Goal: Task Accomplishment & Management: Manage account settings

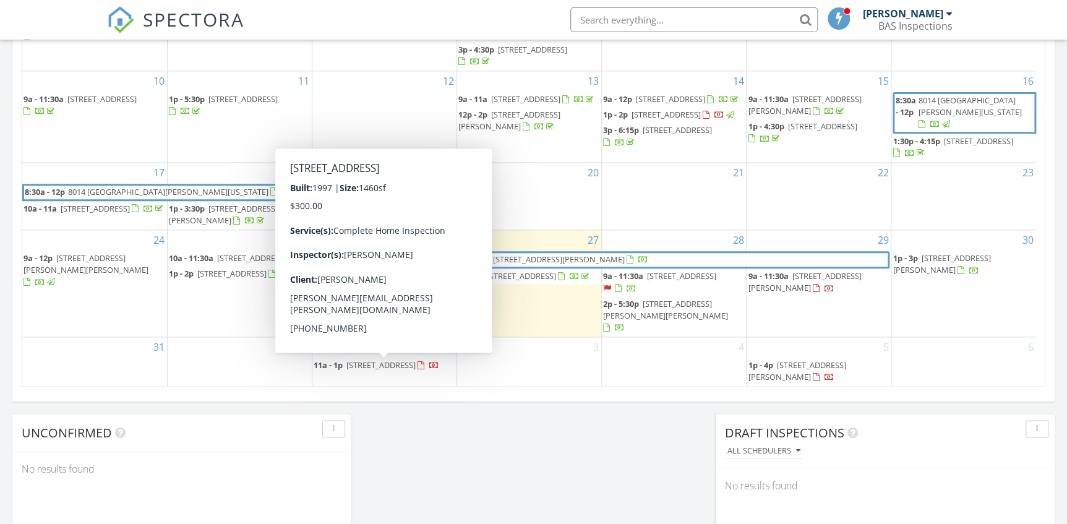
scroll to position [730, 0]
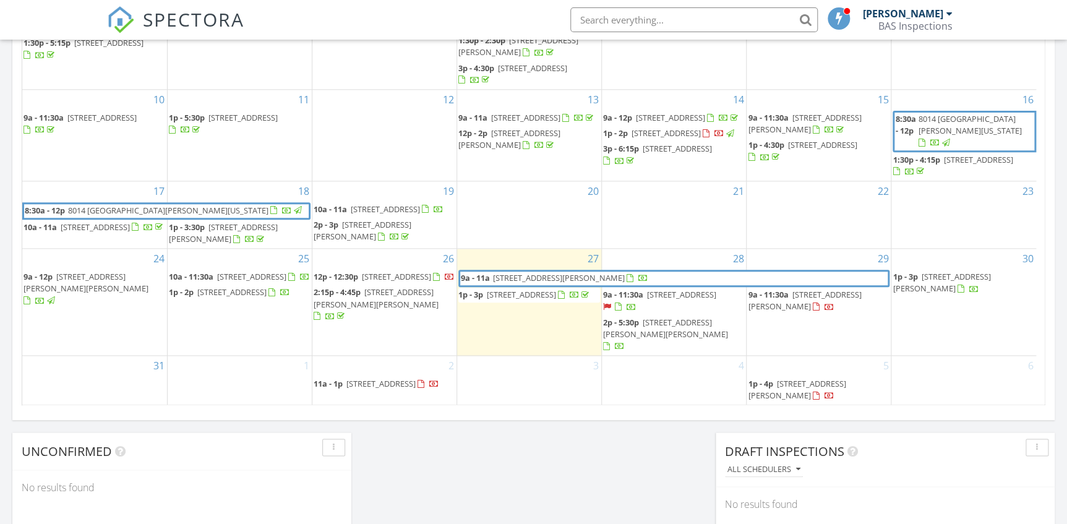
click at [409, 282] on span "10413 Montrose Ave, Bethesda 20814" at bounding box center [396, 276] width 69 height 11
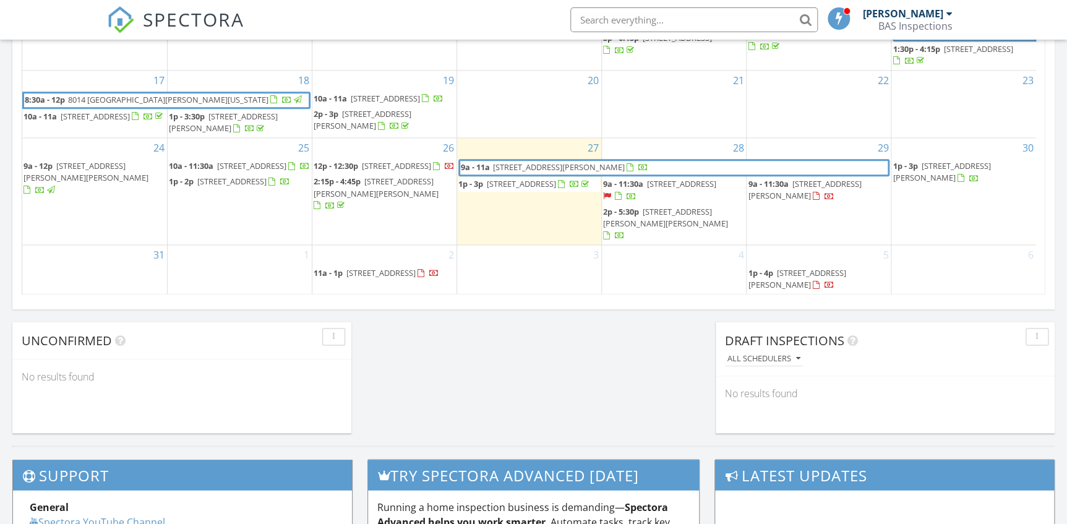
scroll to position [843, 0]
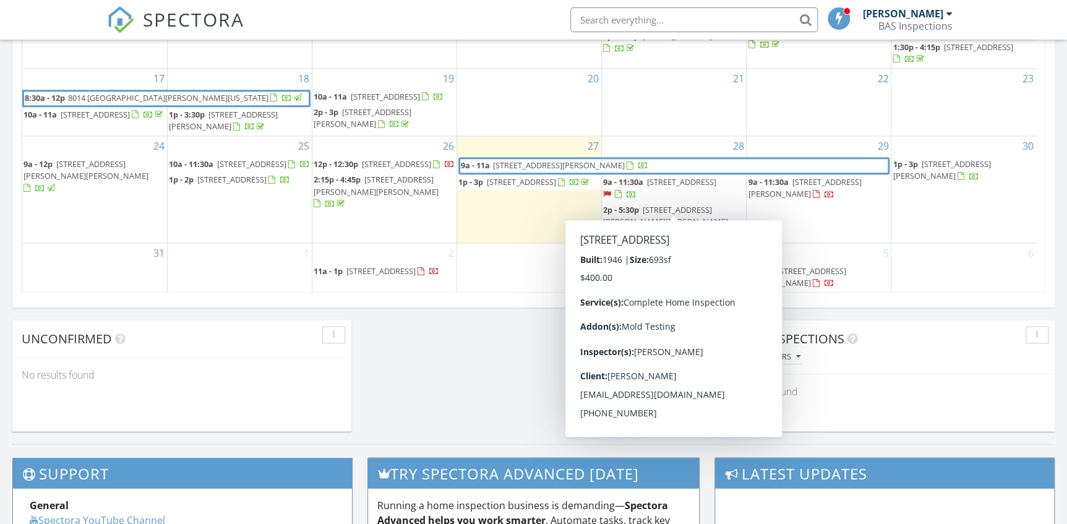
click at [655, 187] on span "[STREET_ADDRESS]" at bounding box center [681, 181] width 69 height 11
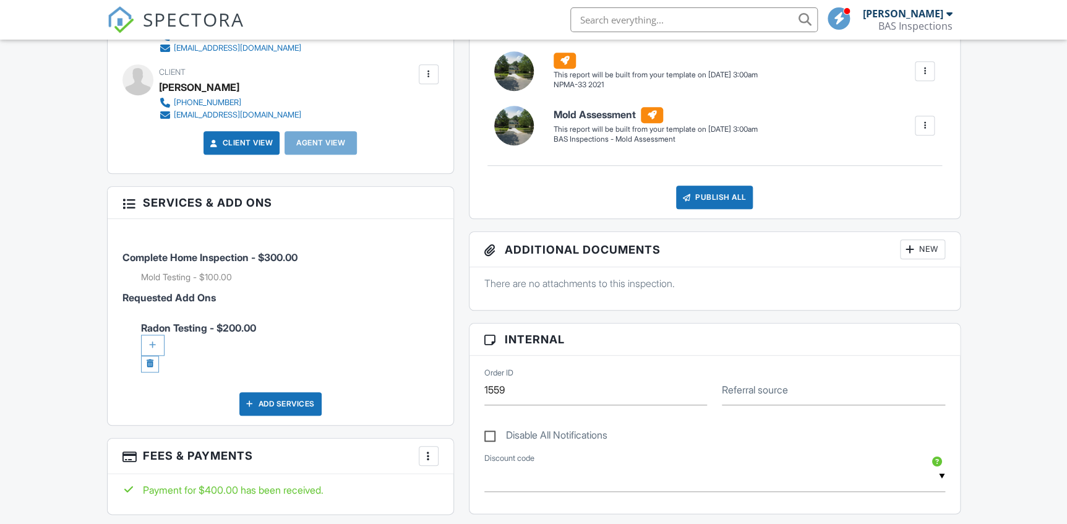
scroll to position [354, 0]
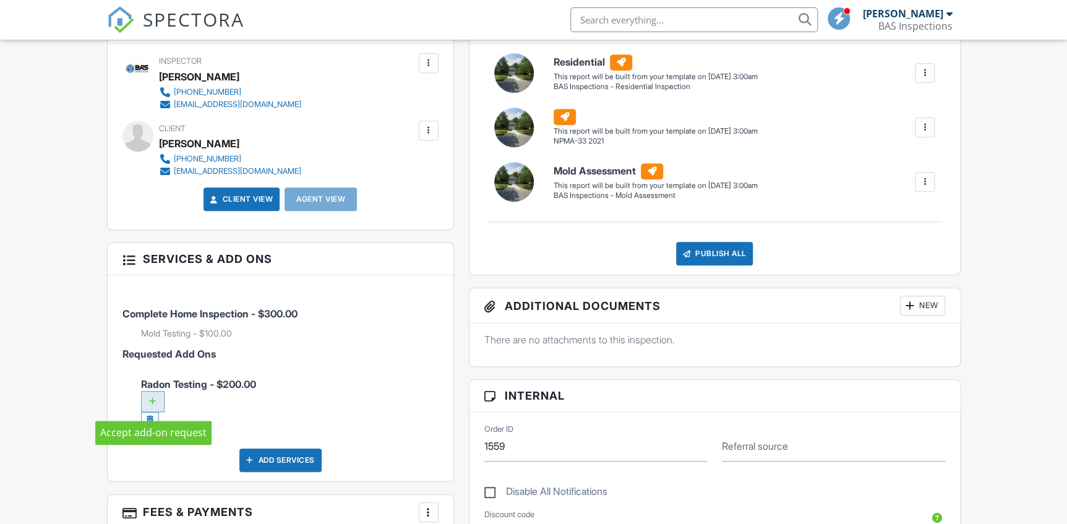
click at [156, 403] on div at bounding box center [152, 401] width 23 height 21
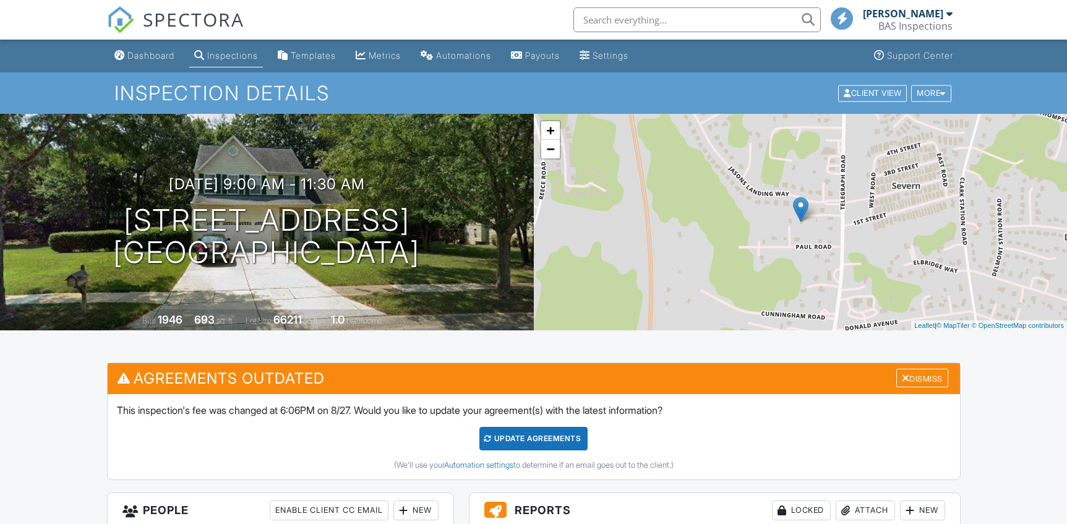
scroll to position [596, 0]
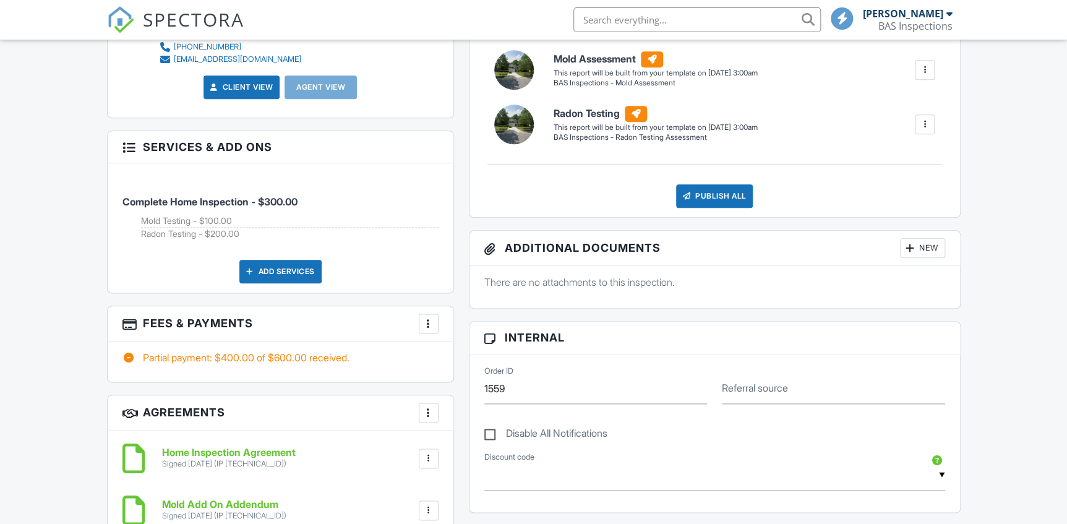
click at [430, 324] on div at bounding box center [428, 323] width 12 height 12
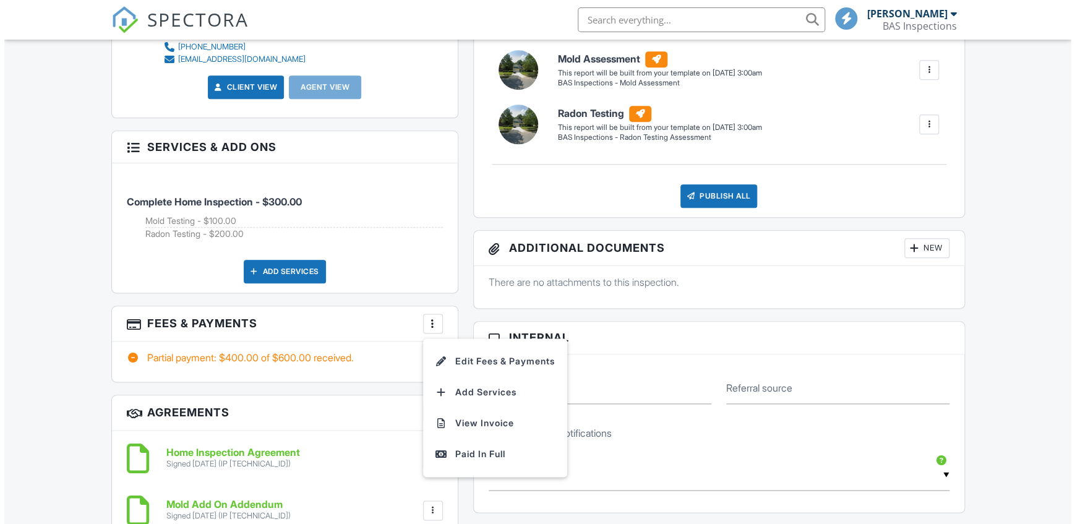
scroll to position [0, 0]
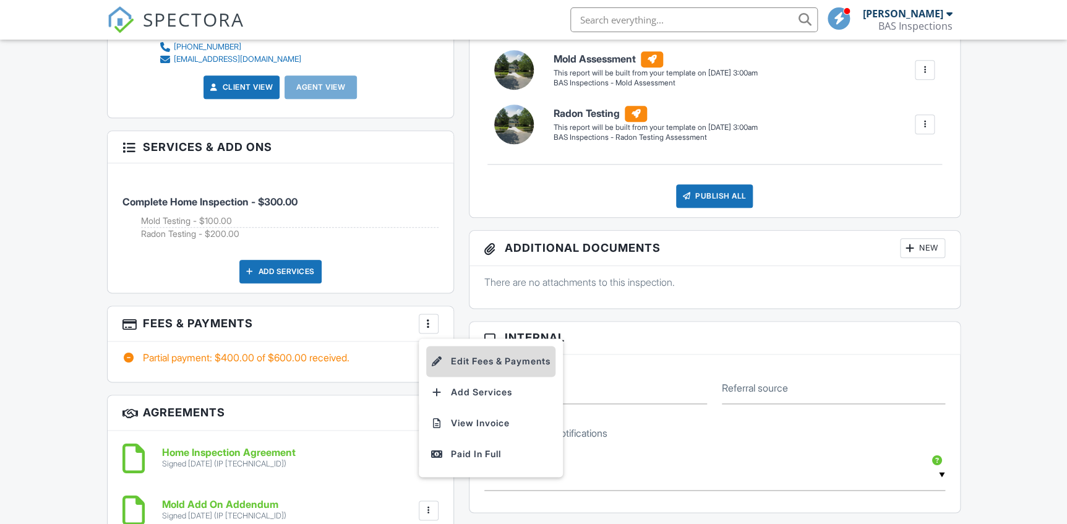
click at [458, 351] on li "Edit Fees & Payments" at bounding box center [490, 361] width 129 height 31
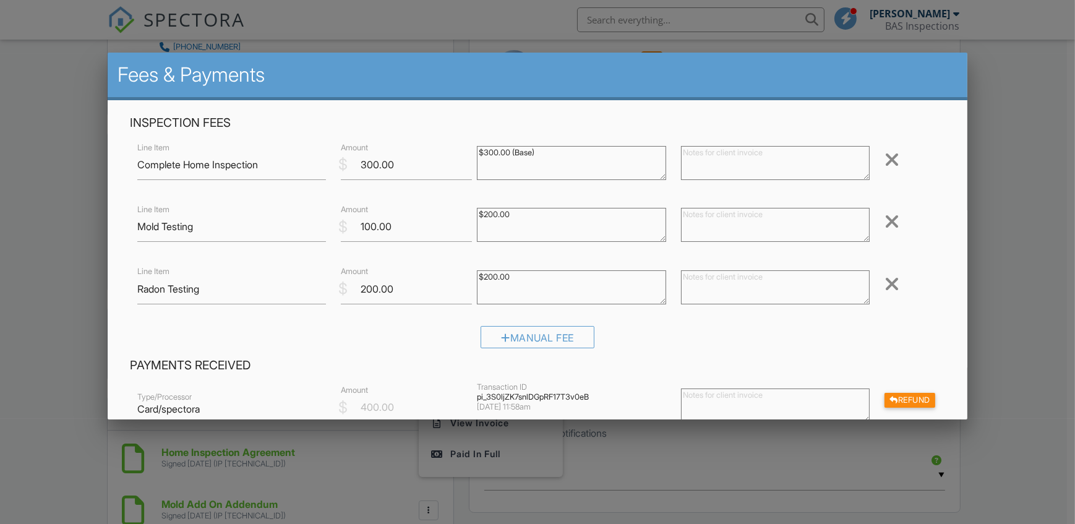
click at [484, 277] on textarea "$200.00" at bounding box center [571, 287] width 189 height 34
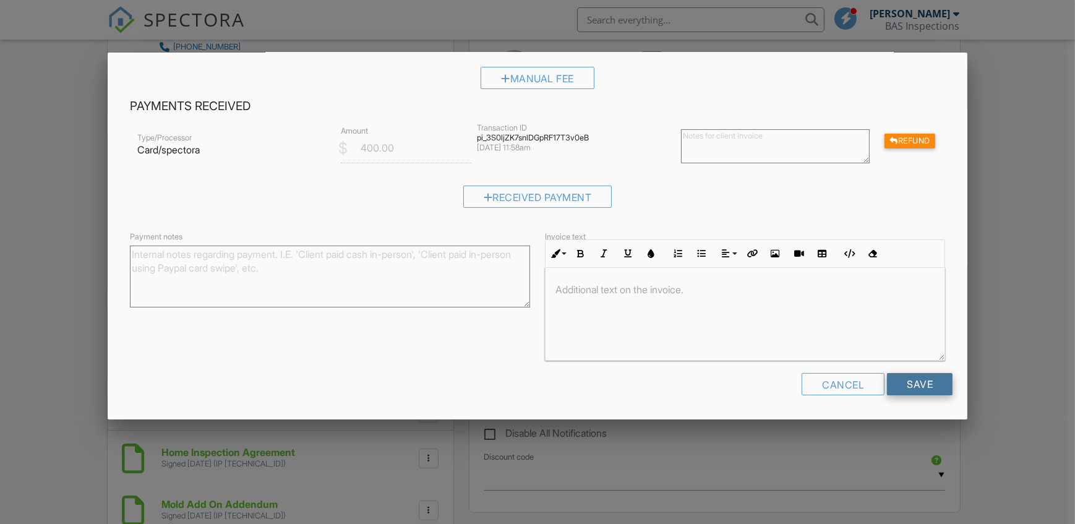
type textarea "$100.00"
click at [905, 387] on input "Save" at bounding box center [920, 384] width 66 height 22
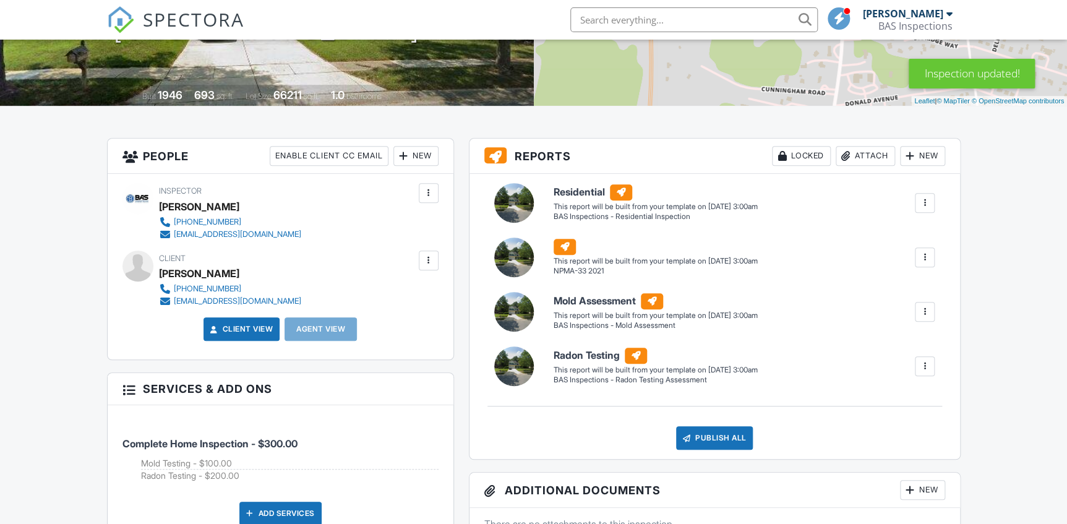
click at [921, 255] on div at bounding box center [924, 257] width 12 height 12
click at [890, 325] on div "Delete" at bounding box center [902, 324] width 26 height 14
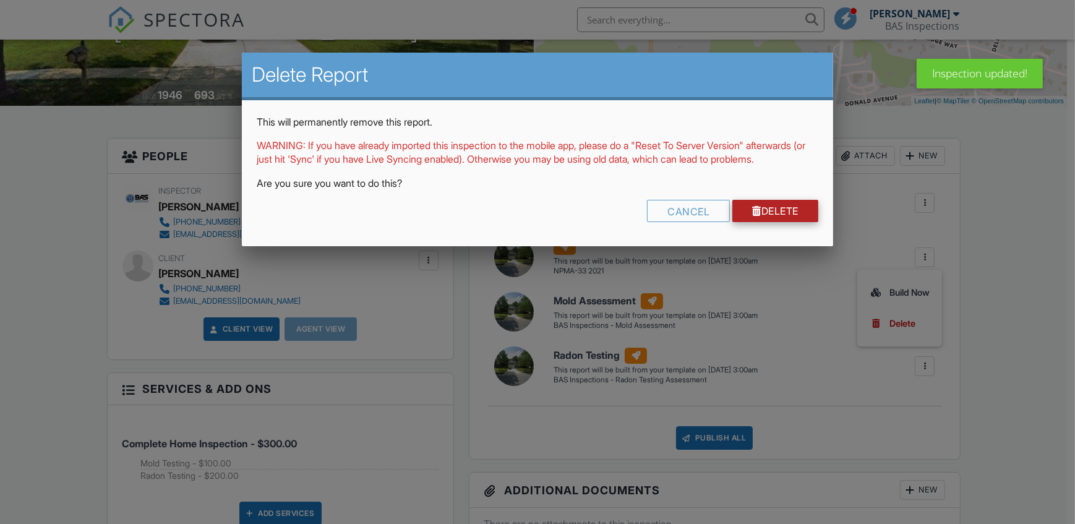
click at [775, 222] on link "Delete" at bounding box center [775, 211] width 86 height 22
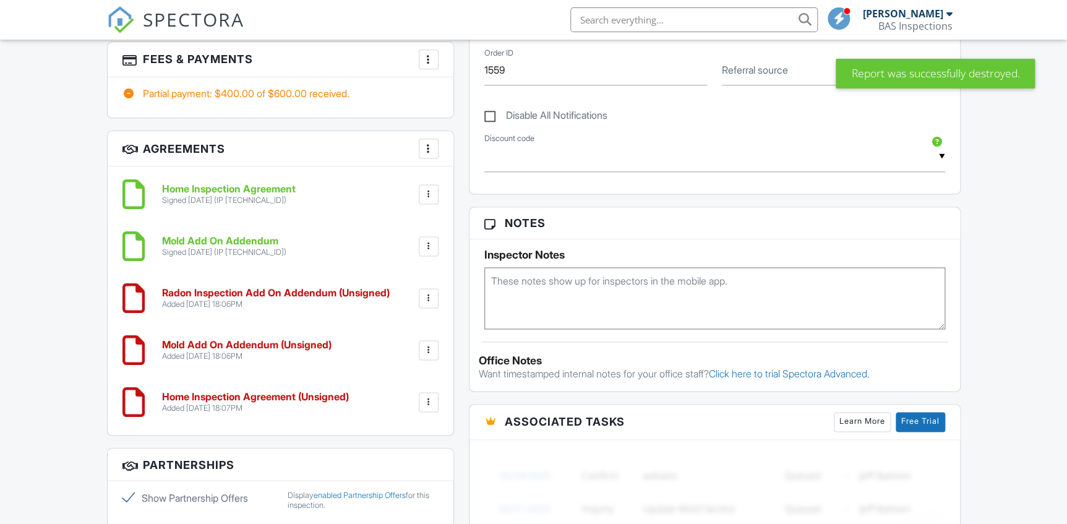
click at [426, 347] on div at bounding box center [428, 350] width 12 height 12
click at [390, 439] on li "Delete" at bounding box center [396, 445] width 70 height 31
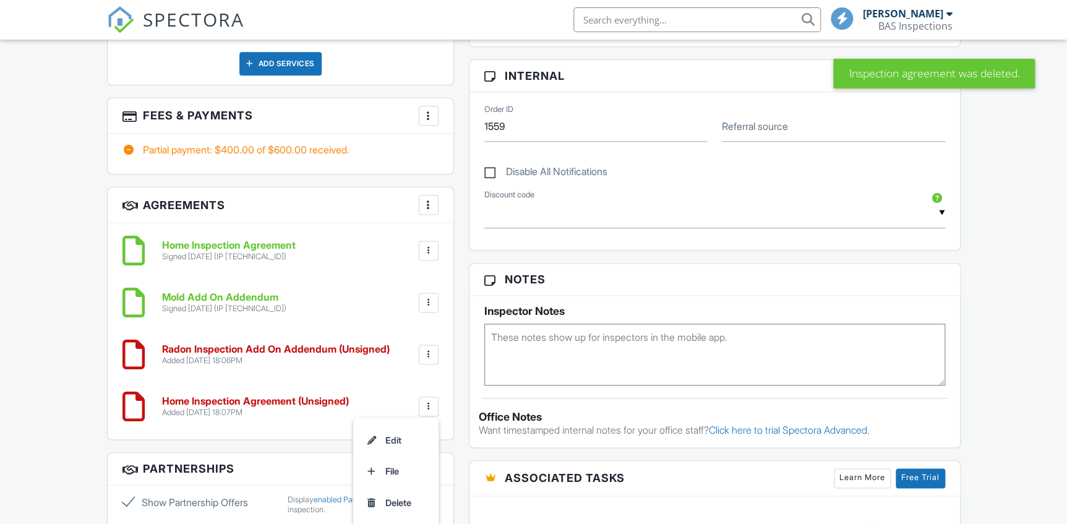
click at [402, 498] on li "Delete" at bounding box center [396, 502] width 70 height 31
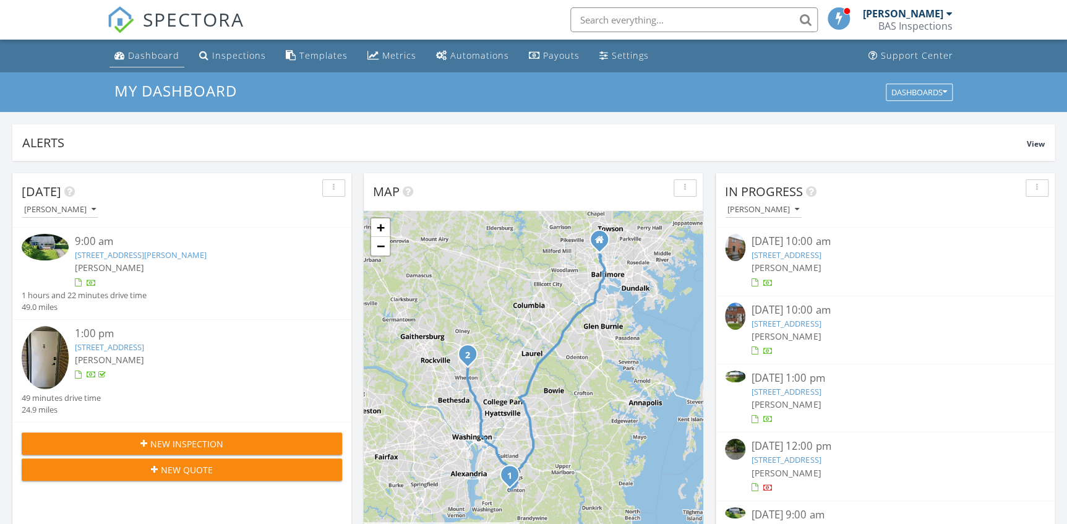
click at [148, 56] on div "Dashboard" at bounding box center [153, 55] width 51 height 12
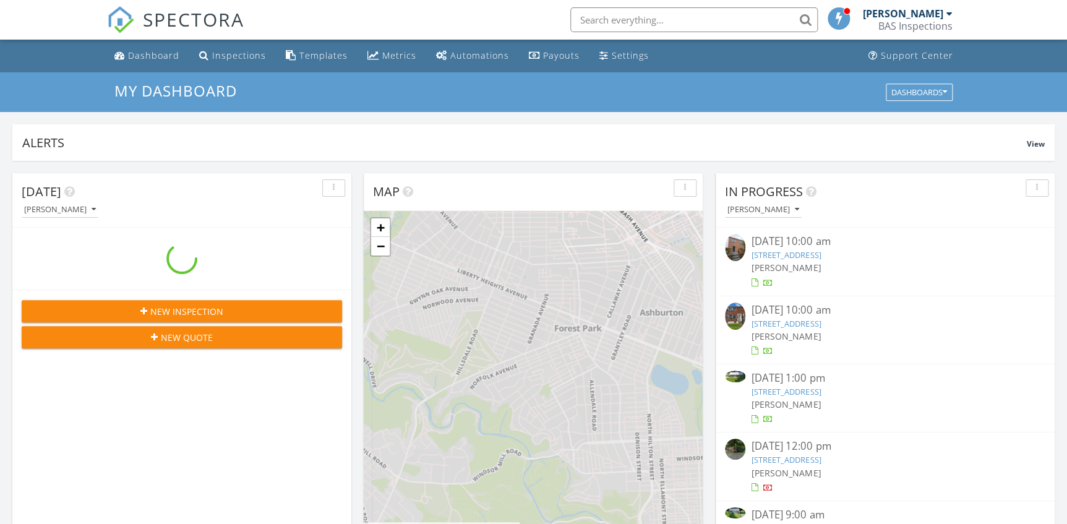
scroll to position [1143, 1084]
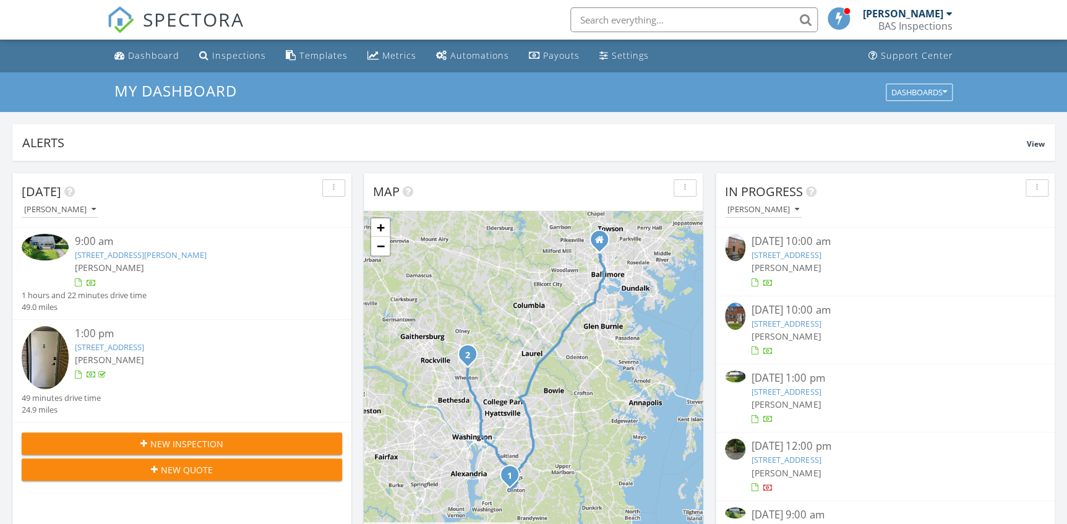
click at [619, 14] on input "text" at bounding box center [693, 19] width 247 height 25
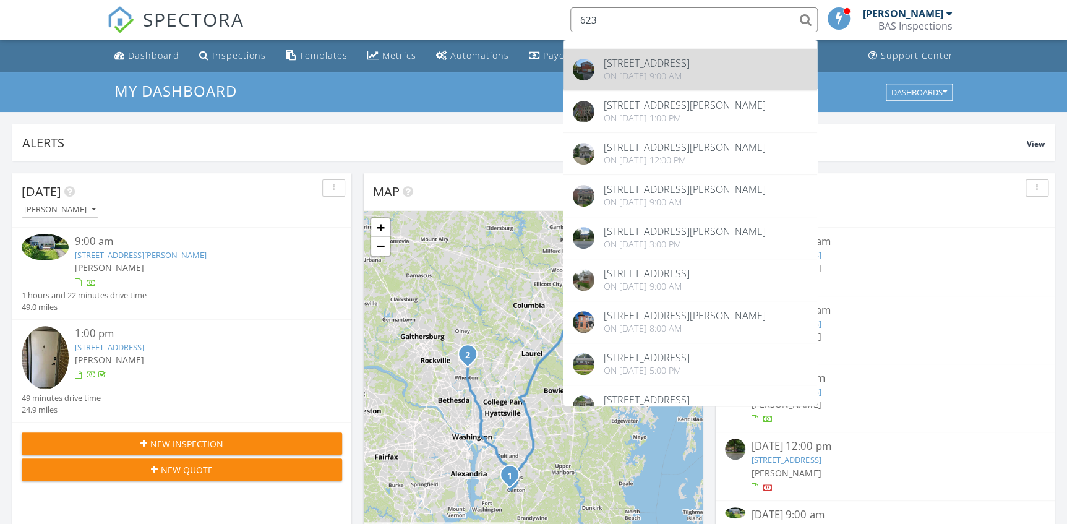
scroll to position [281, 0]
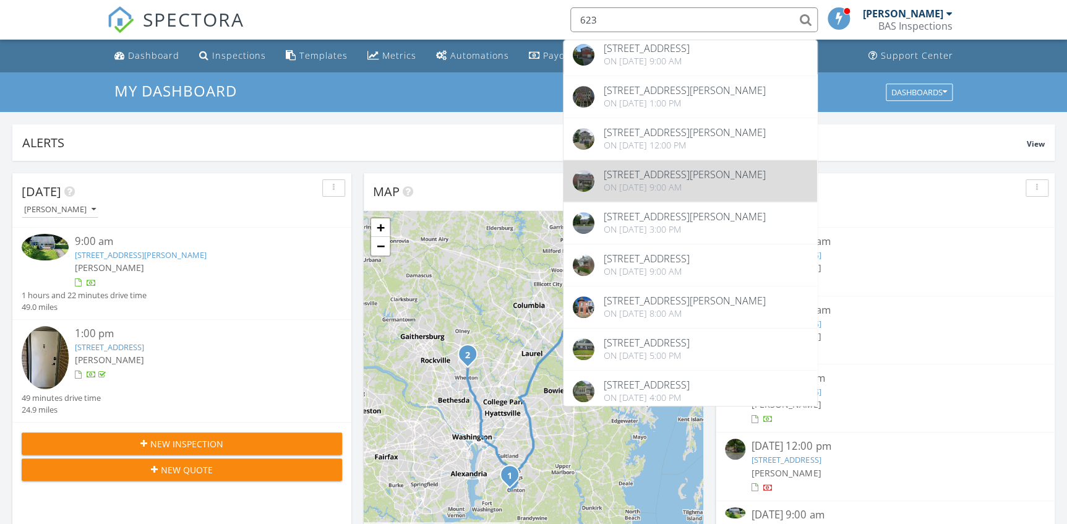
type input "623"
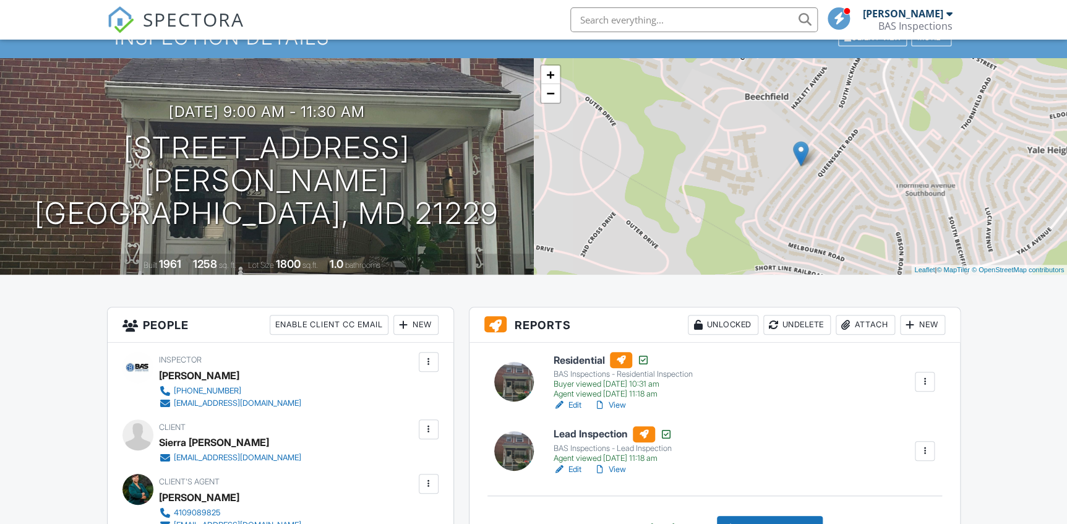
click at [576, 469] on link "Edit" at bounding box center [567, 469] width 28 height 12
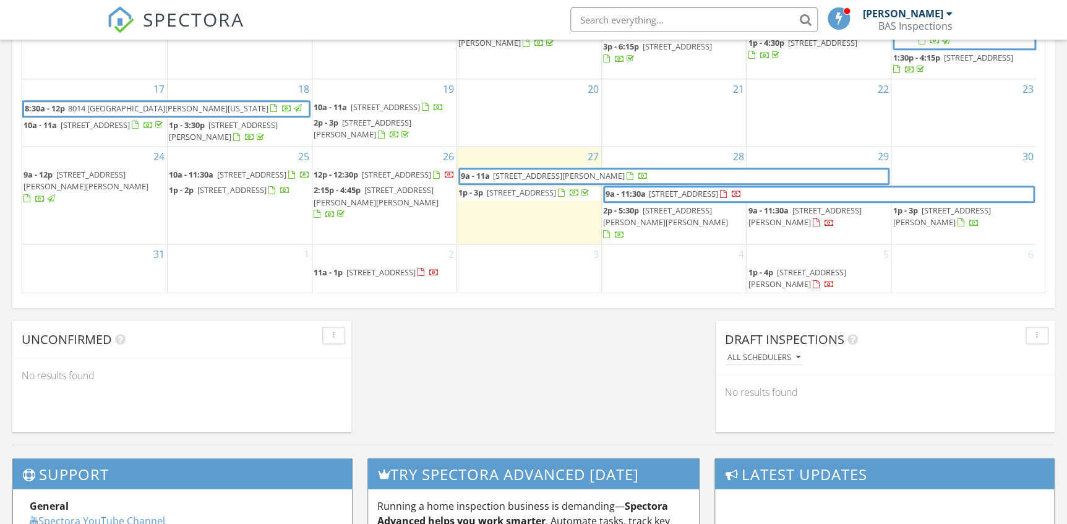
scroll to position [899, 0]
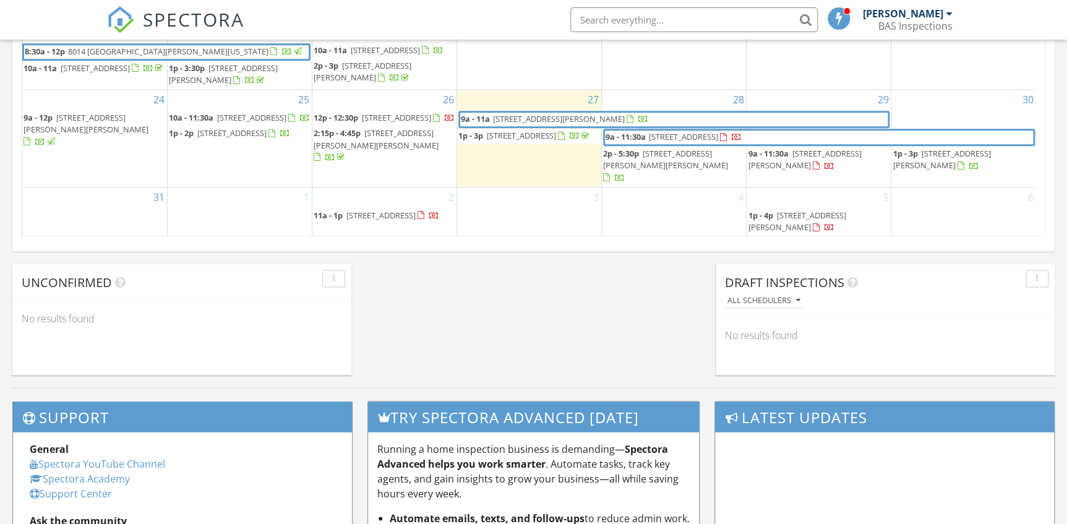
drag, startPoint x: 656, startPoint y: 155, endPoint x: 655, endPoint y: 148, distance: 7.4
click at [655, 142] on span "7958 Telegraph Rd, Severn 21144" at bounding box center [683, 136] width 69 height 11
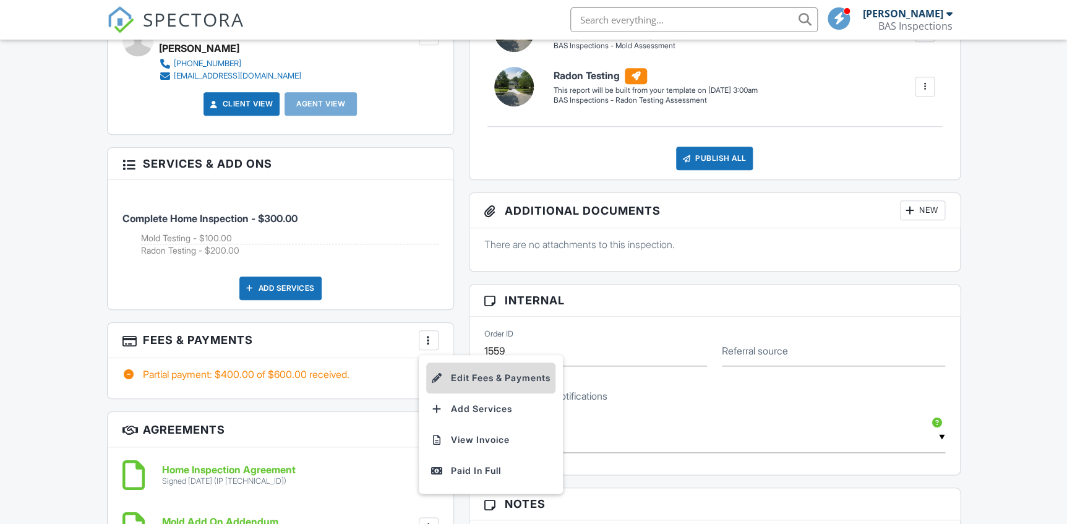
click at [465, 373] on li "Edit Fees & Payments" at bounding box center [490, 377] width 129 height 31
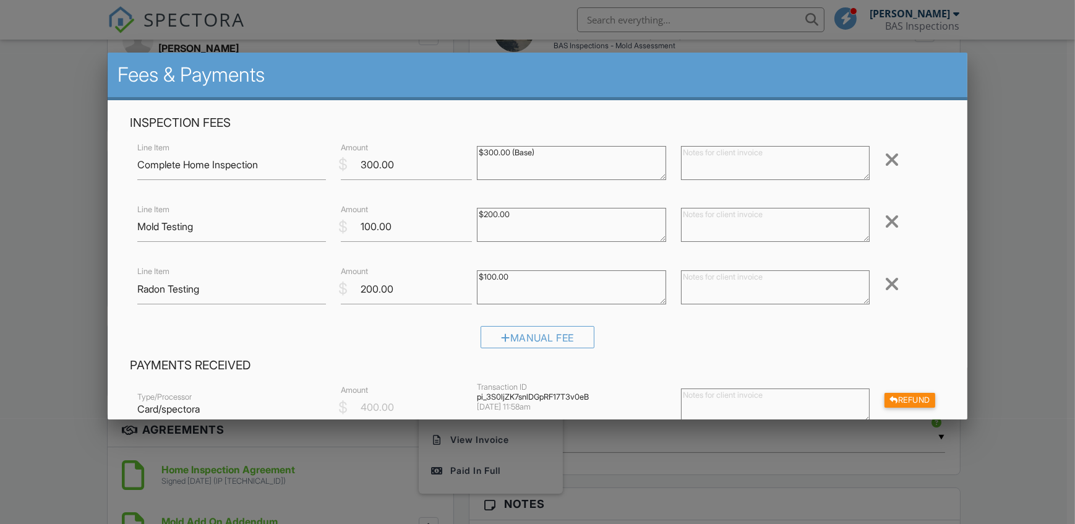
click at [884, 284] on div at bounding box center [891, 284] width 15 height 20
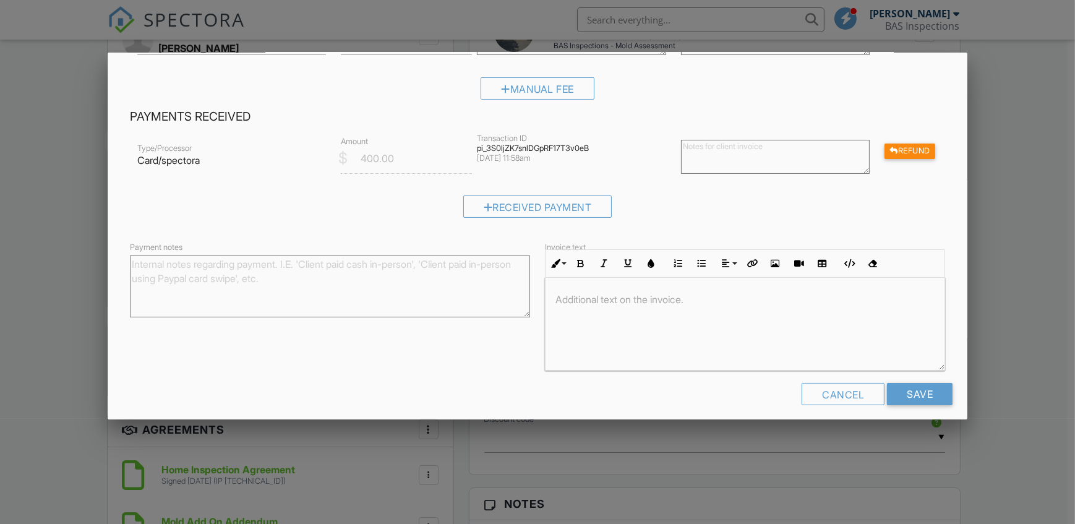
scroll to position [197, 0]
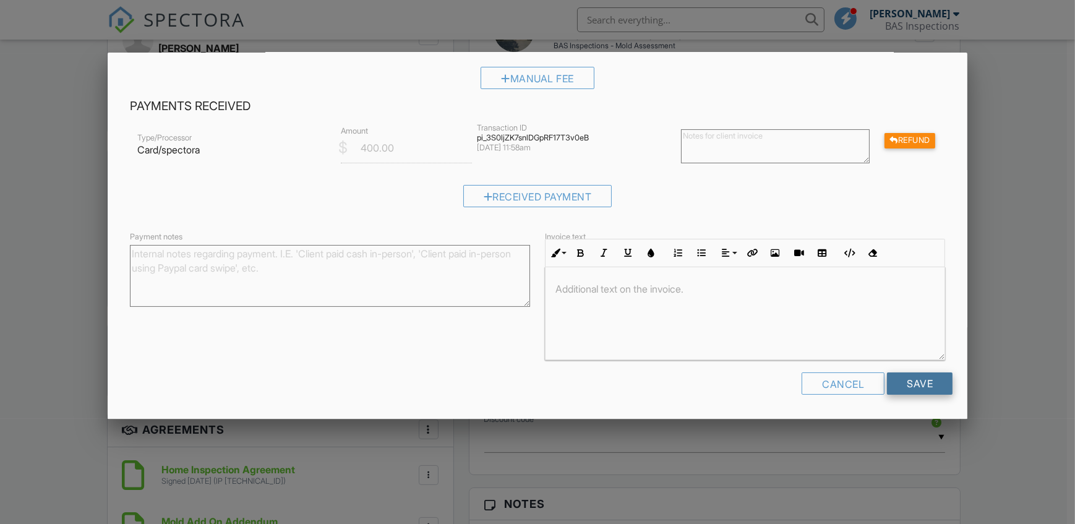
click at [898, 385] on input "Save" at bounding box center [920, 383] width 66 height 22
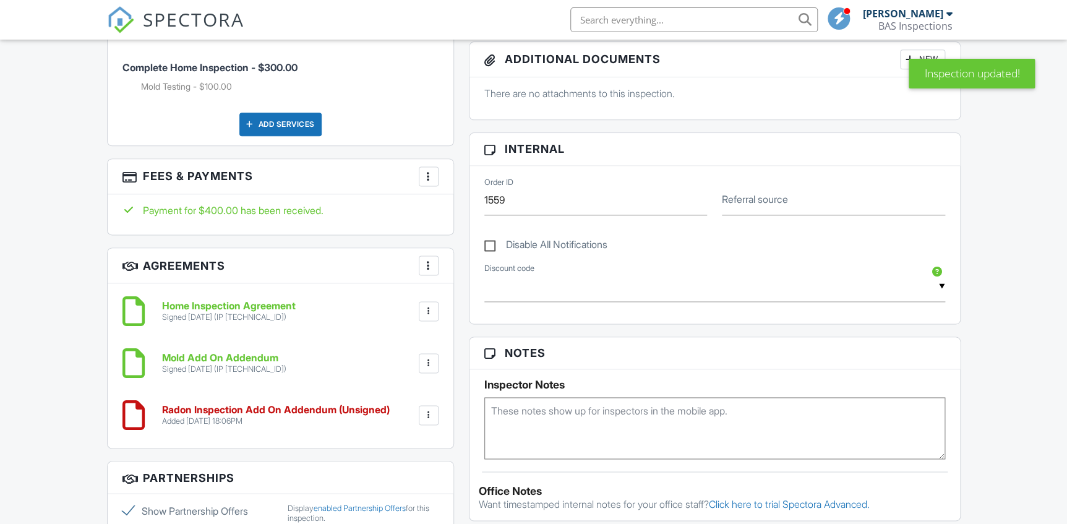
click at [434, 414] on div at bounding box center [429, 415] width 20 height 20
click at [395, 508] on li "Delete" at bounding box center [396, 510] width 70 height 31
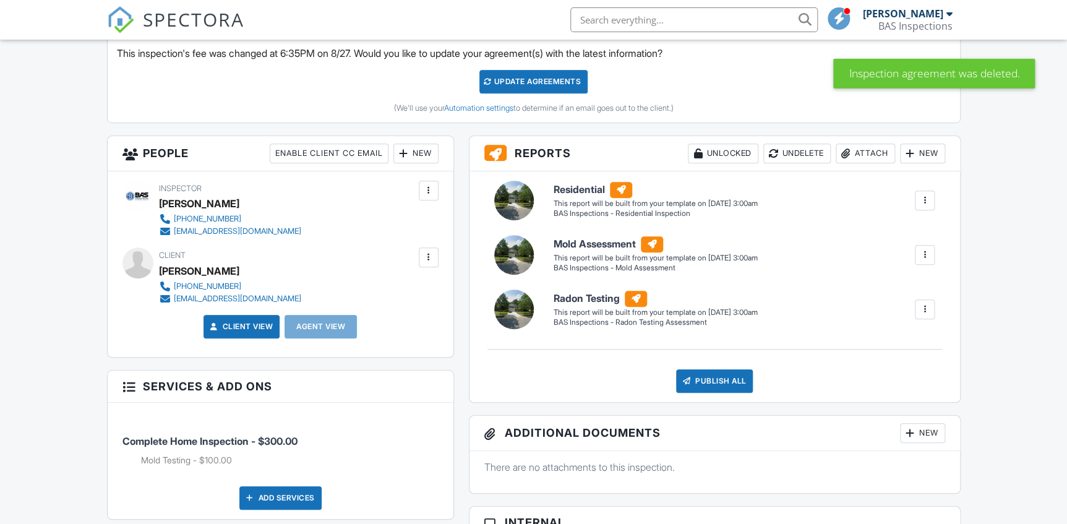
scroll to position [337, 0]
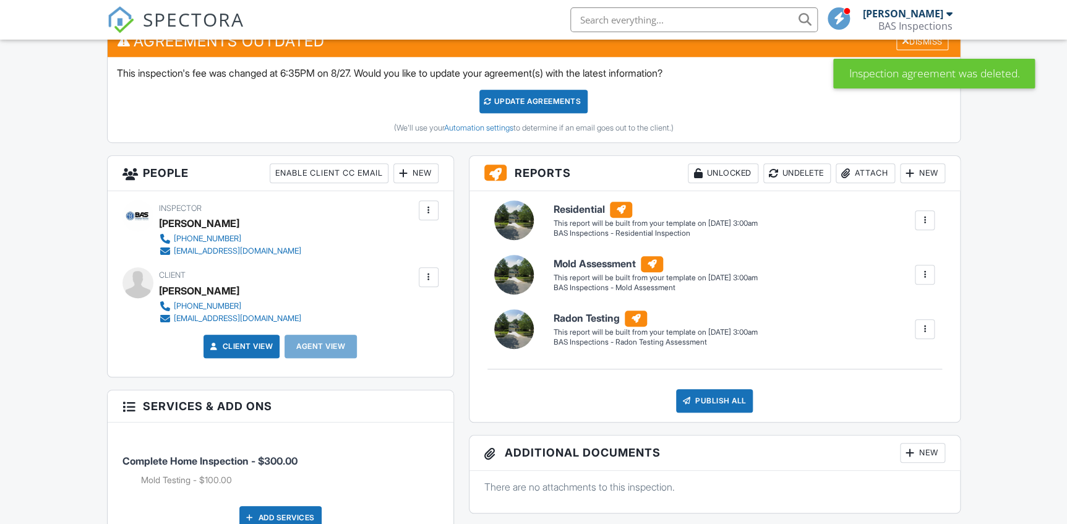
click at [533, 103] on div "Update Agreements" at bounding box center [533, 101] width 108 height 23
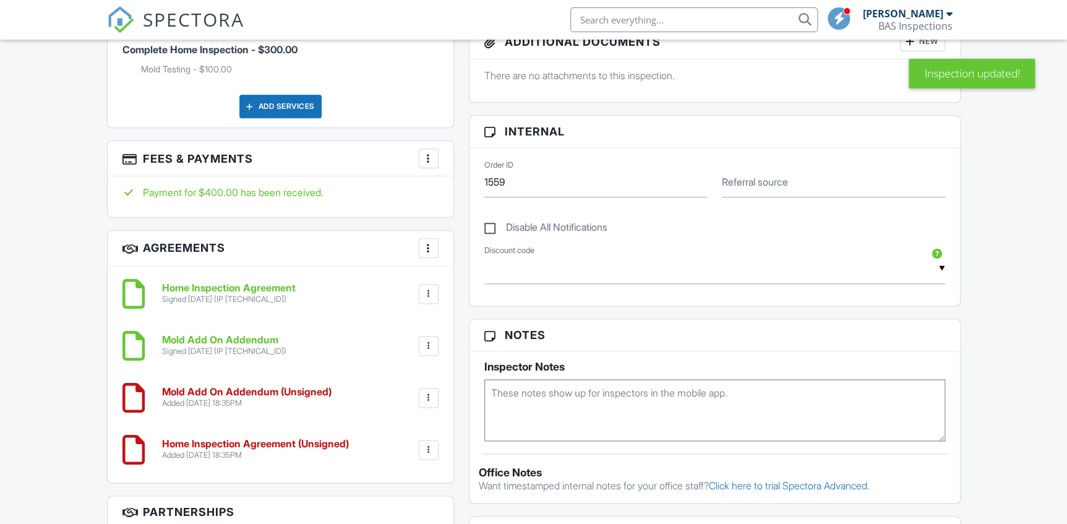
click at [427, 395] on div at bounding box center [428, 397] width 12 height 12
click at [395, 497] on li "Delete" at bounding box center [396, 493] width 70 height 31
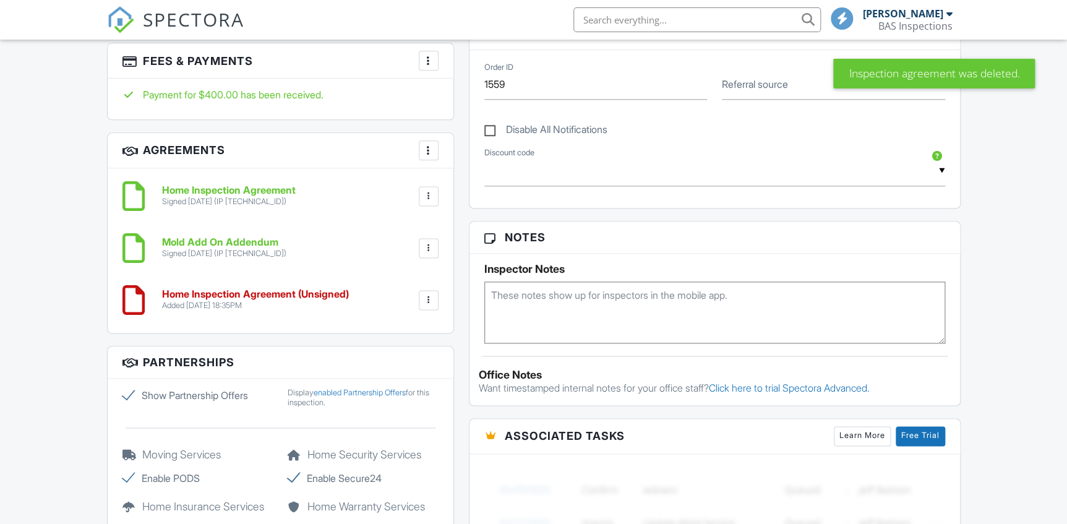
click at [432, 294] on div at bounding box center [428, 300] width 12 height 12
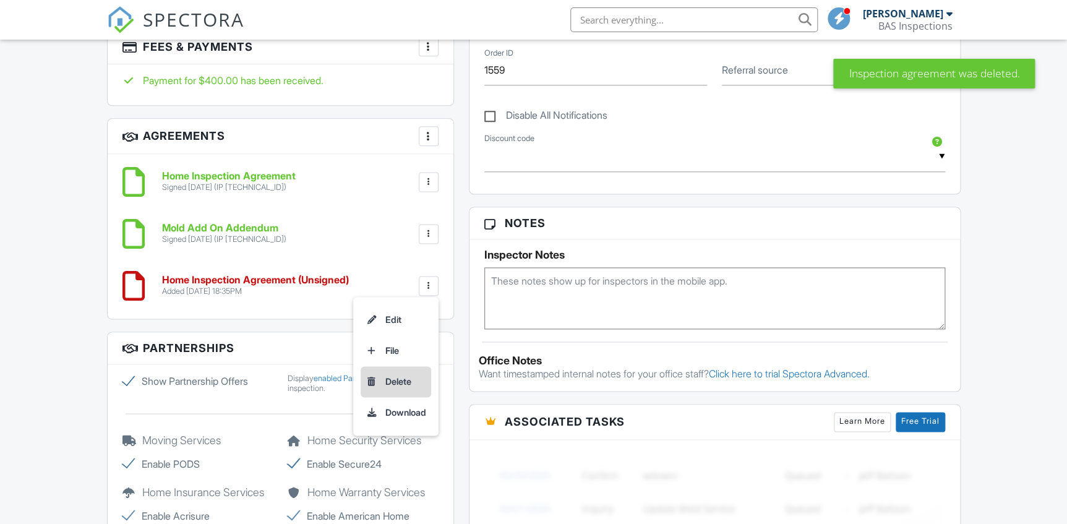
click at [387, 375] on li "Delete" at bounding box center [396, 381] width 70 height 31
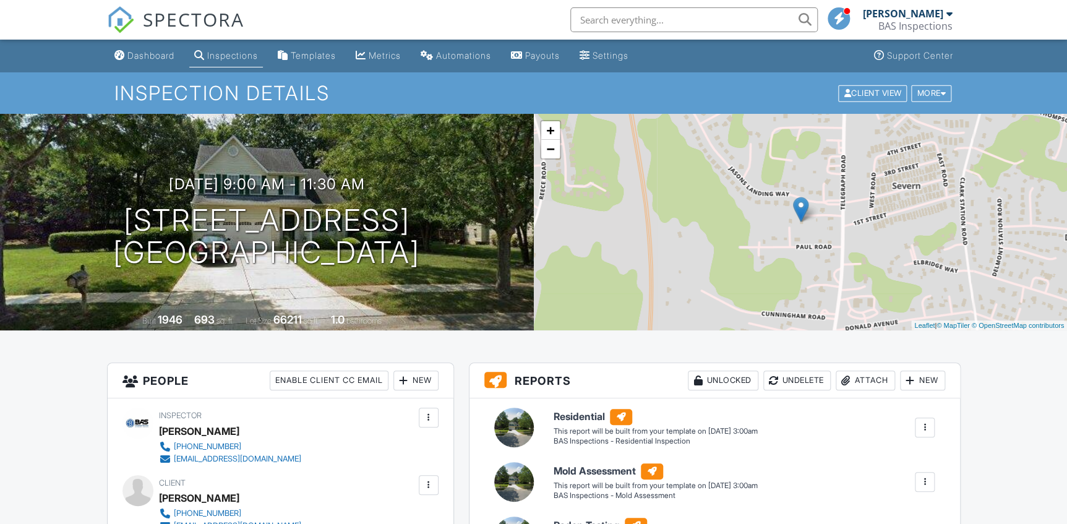
click at [169, 40] on div "SPECTORA" at bounding box center [175, 20] width 137 height 40
click at [164, 53] on div "Dashboard" at bounding box center [150, 55] width 47 height 11
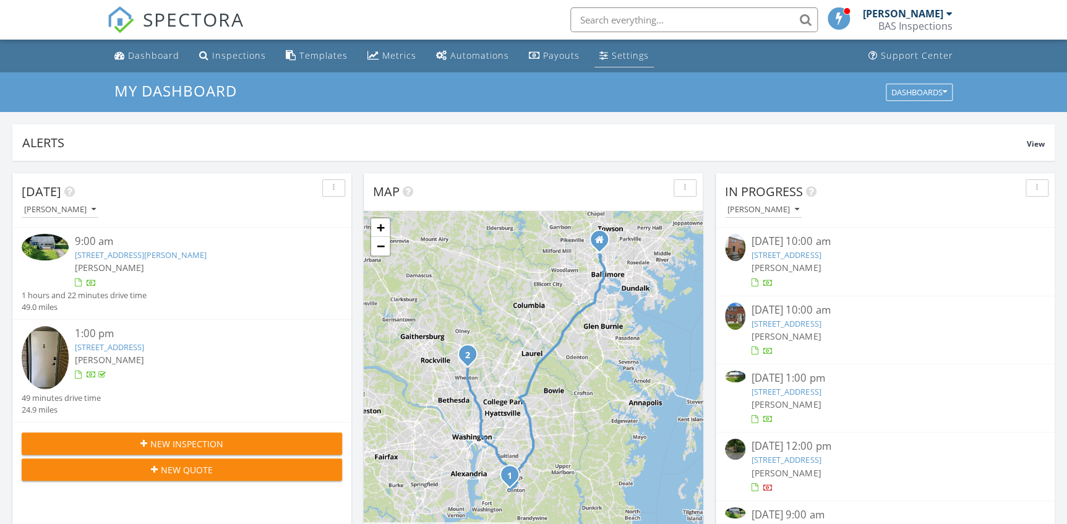
click at [612, 56] on div "Settings" at bounding box center [630, 55] width 37 height 12
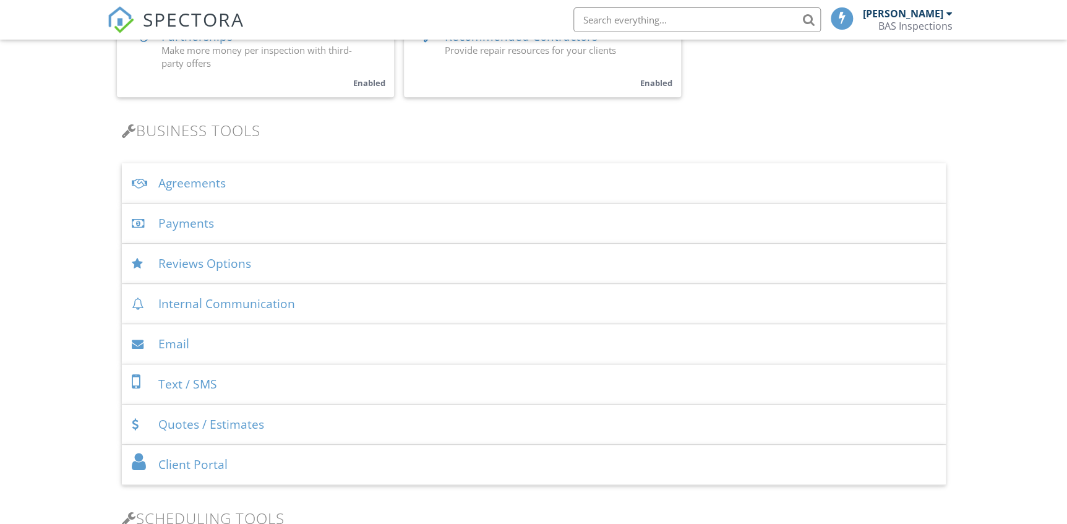
scroll to position [337, 0]
click at [195, 215] on div "Payments" at bounding box center [534, 220] width 824 height 40
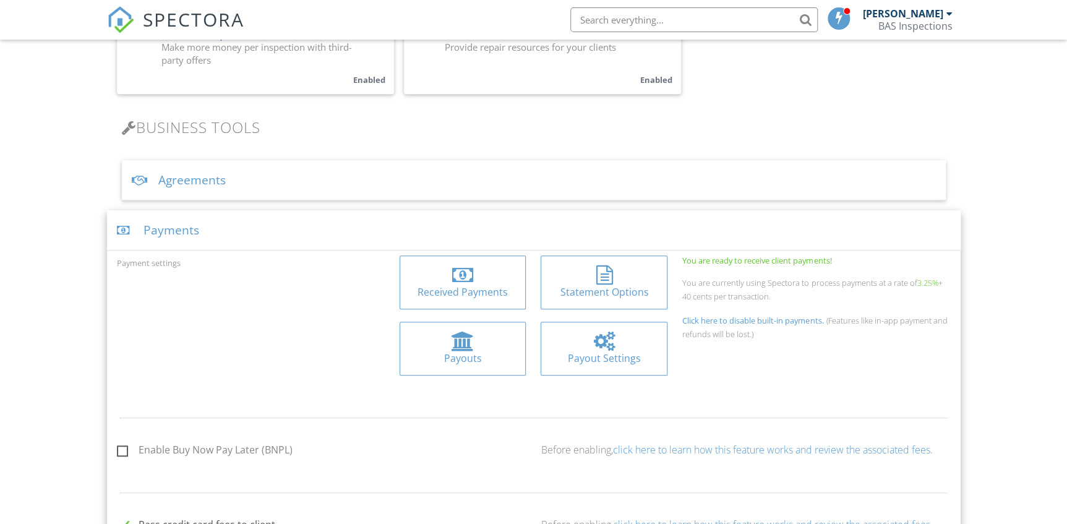
click at [461, 285] on div "Received Payments" at bounding box center [462, 292] width 107 height 14
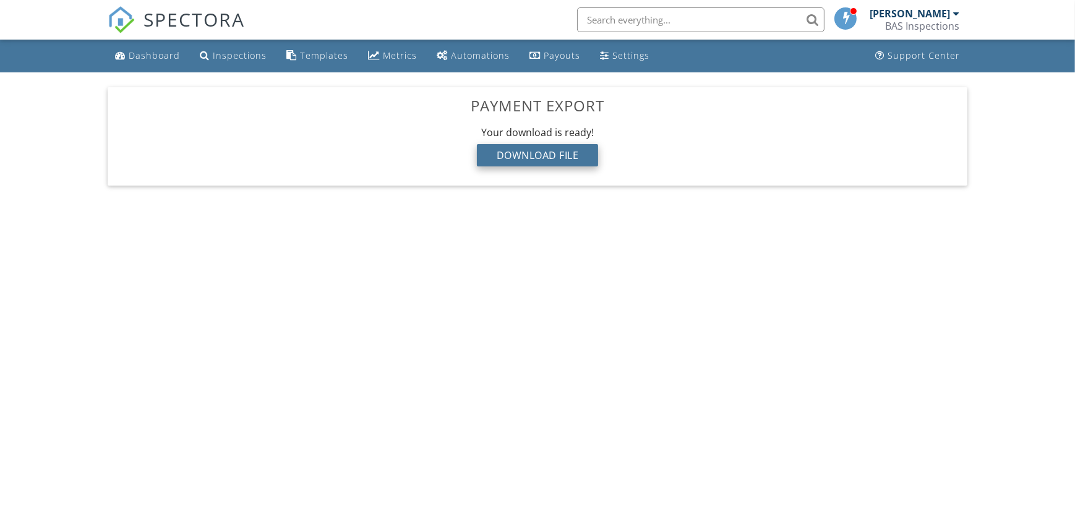
click at [565, 160] on div "Download File" at bounding box center [538, 155] width 122 height 22
click at [547, 152] on div "Download File" at bounding box center [538, 155] width 122 height 22
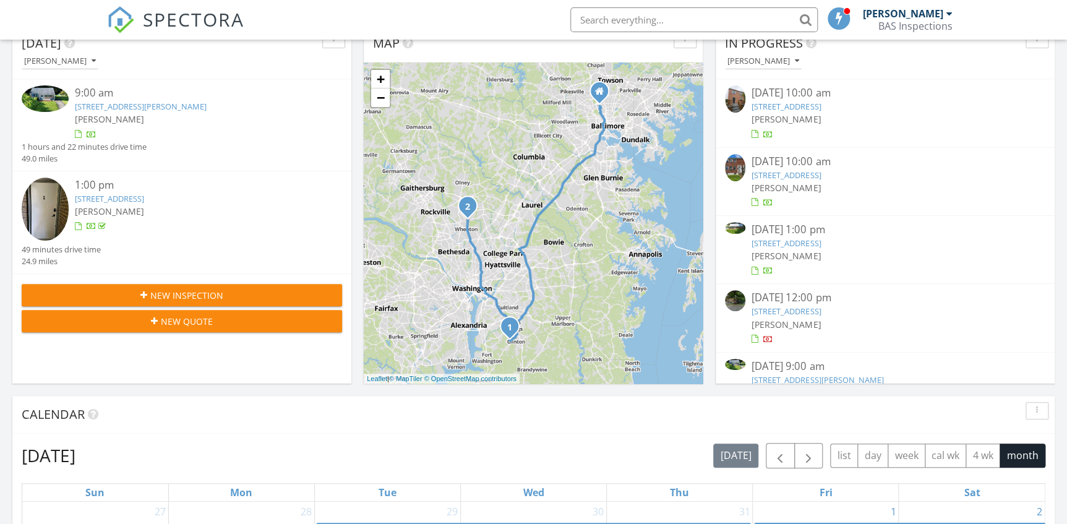
scroll to position [224, 0]
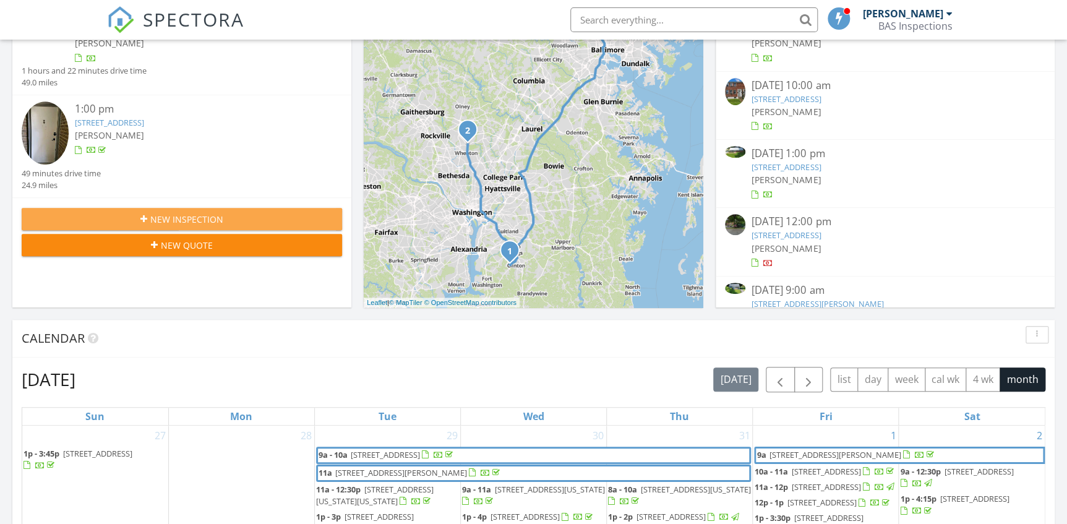
click at [256, 216] on div "New Inspection" at bounding box center [182, 219] width 301 height 13
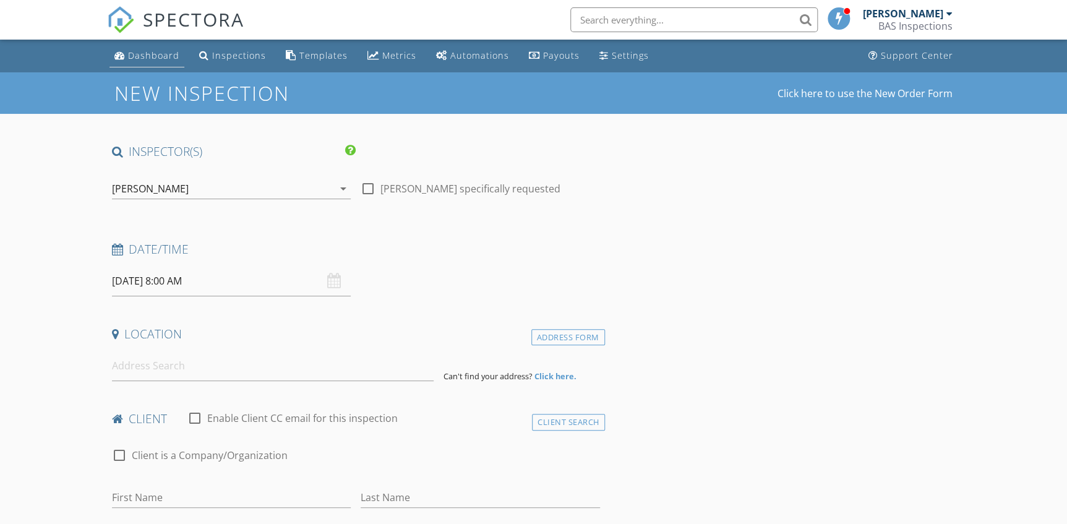
click at [163, 59] on div "Dashboard" at bounding box center [153, 55] width 51 height 12
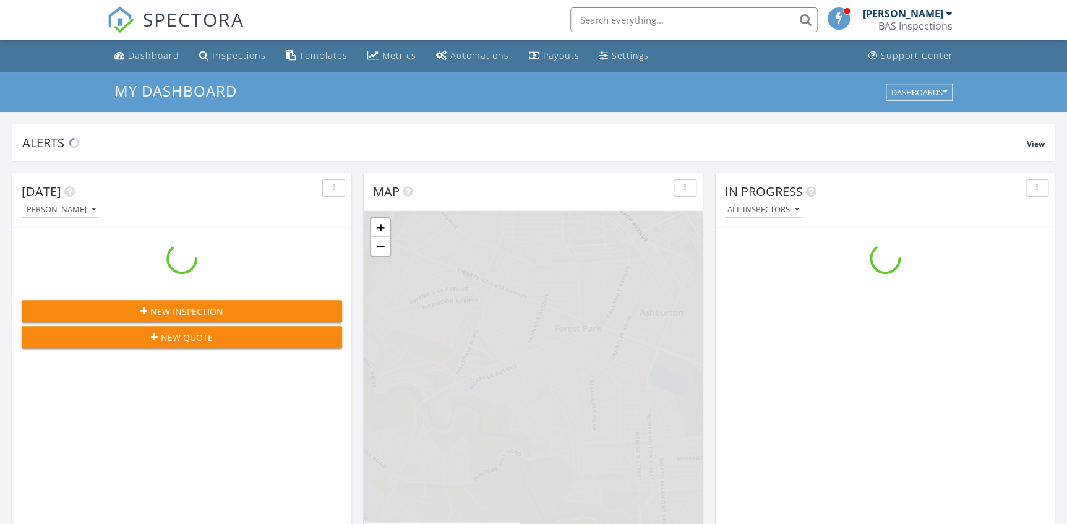
scroll to position [1143, 1084]
